Goal: Task Accomplishment & Management: Use online tool/utility

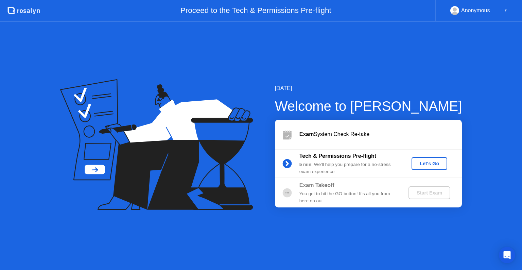
click at [439, 163] on div "Let's Go" at bounding box center [429, 163] width 30 height 5
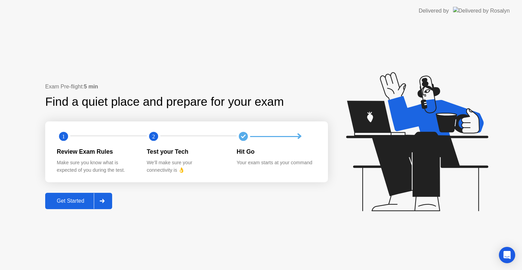
click at [108, 201] on div at bounding box center [102, 201] width 16 height 16
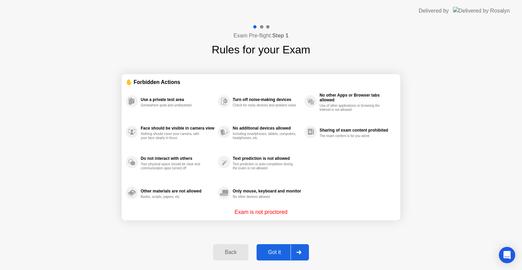
click at [298, 250] on icon at bounding box center [298, 252] width 5 height 4
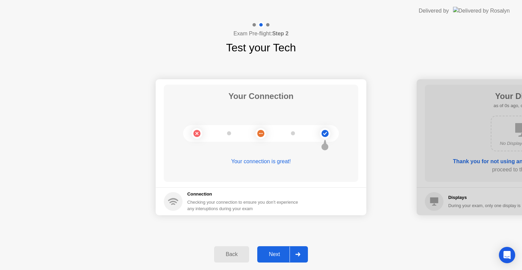
click at [298, 250] on div at bounding box center [297, 254] width 16 height 16
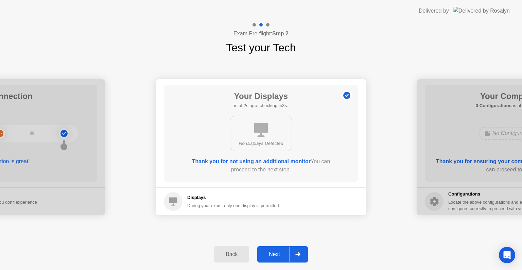
click at [298, 250] on div at bounding box center [297, 254] width 16 height 16
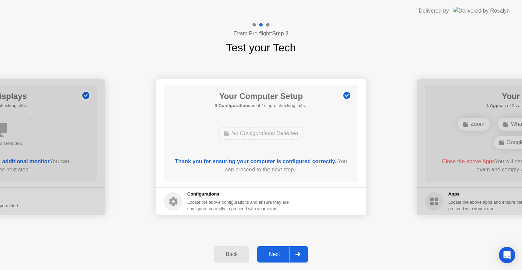
click at [304, 247] on div at bounding box center [297, 254] width 16 height 16
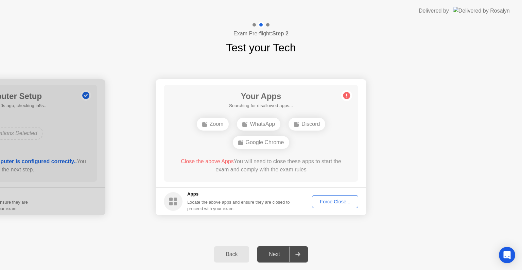
click at [338, 201] on div "Force Close..." at bounding box center [334, 201] width 41 height 5
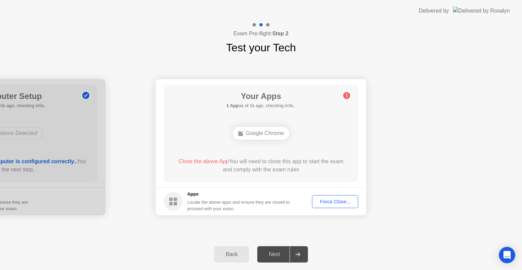
click at [343, 203] on div "Force Close..." at bounding box center [334, 201] width 41 height 5
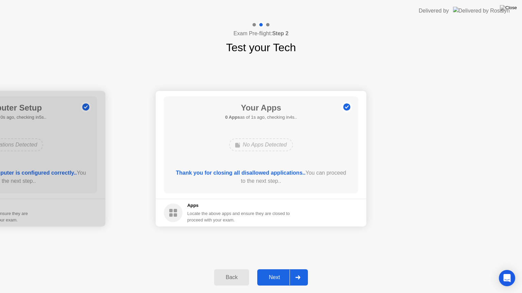
click at [297, 269] on div at bounding box center [297, 278] width 16 height 16
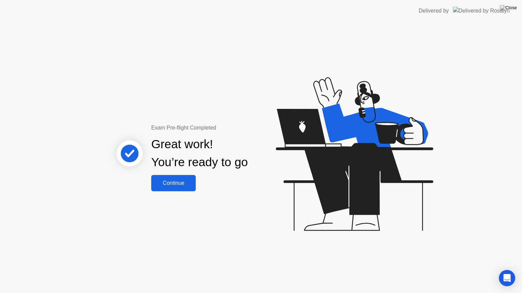
click at [180, 183] on div "Continue" at bounding box center [173, 183] width 40 height 6
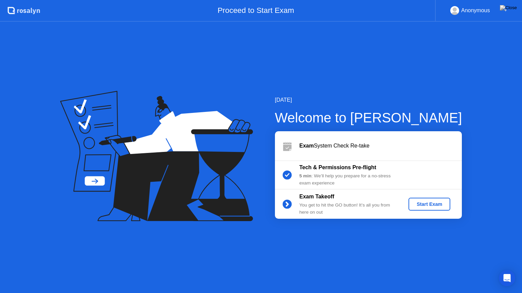
click at [433, 203] on div "Start Exam" at bounding box center [429, 204] width 36 height 5
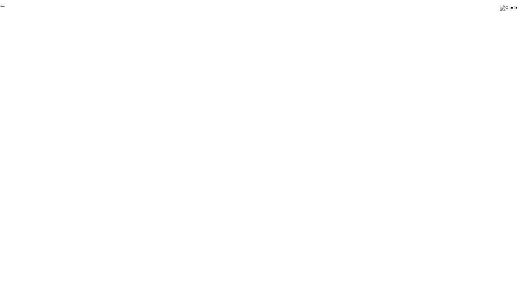
click div "End Proctoring Session"
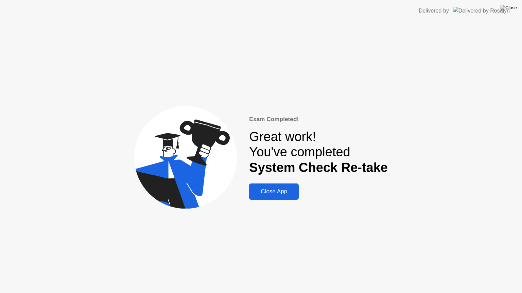
click at [291, 191] on div "Close App" at bounding box center [273, 191] width 45 height 7
